Goal: Find specific page/section: Find specific page/section

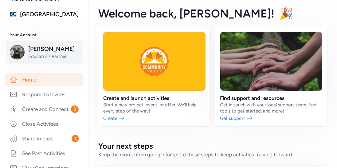
scroll to position [46, 0]
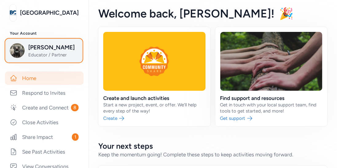
click at [41, 53] on span "Educator / Partner" at bounding box center [53, 55] width 50 height 6
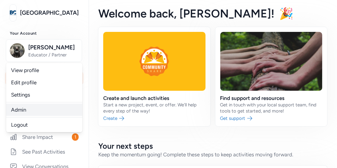
click at [18, 107] on link "Admin" at bounding box center [44, 110] width 76 height 12
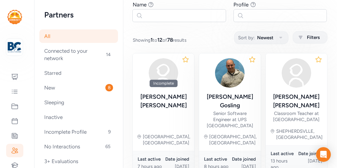
scroll to position [55, 0]
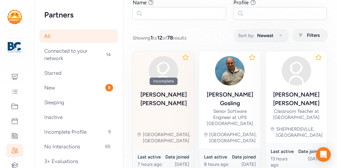
click at [160, 93] on div "[PERSON_NAME]" at bounding box center [164, 99] width 52 height 17
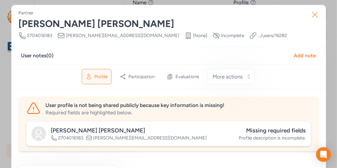
click at [313, 14] on icon "button" at bounding box center [315, 15] width 10 height 10
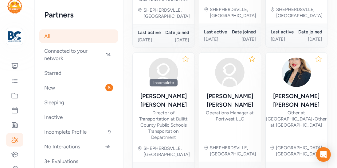
scroll to position [12, 0]
click at [10, 97] on div at bounding box center [14, 95] width 17 height 14
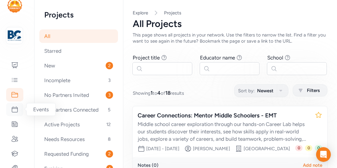
click at [15, 109] on icon at bounding box center [14, 109] width 7 height 7
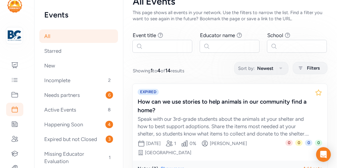
scroll to position [23, 0]
